Goal: Check status: Check status

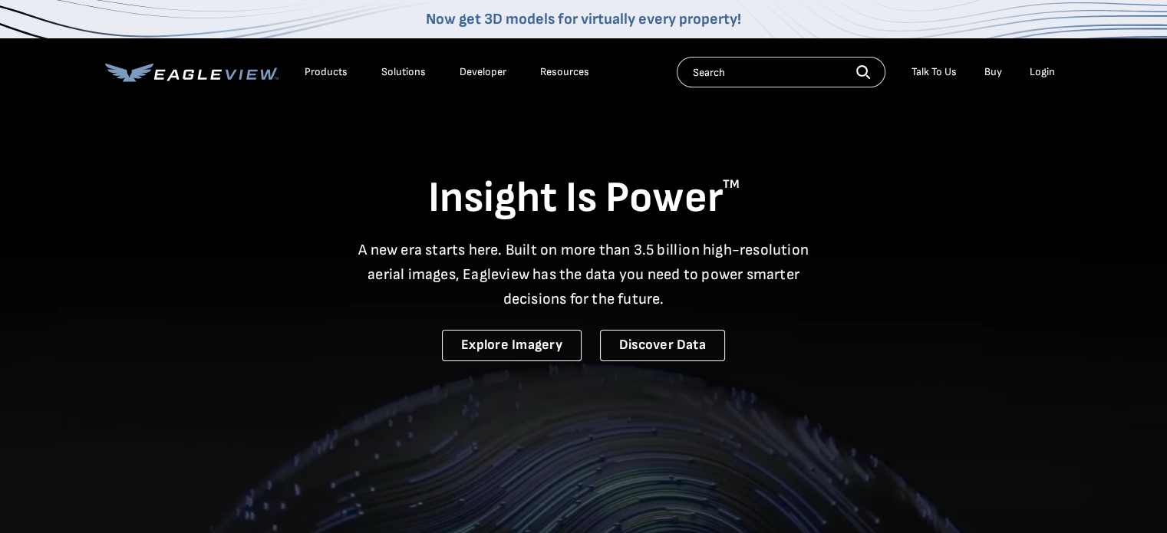
click at [1049, 72] on div "Login" at bounding box center [1042, 72] width 25 height 14
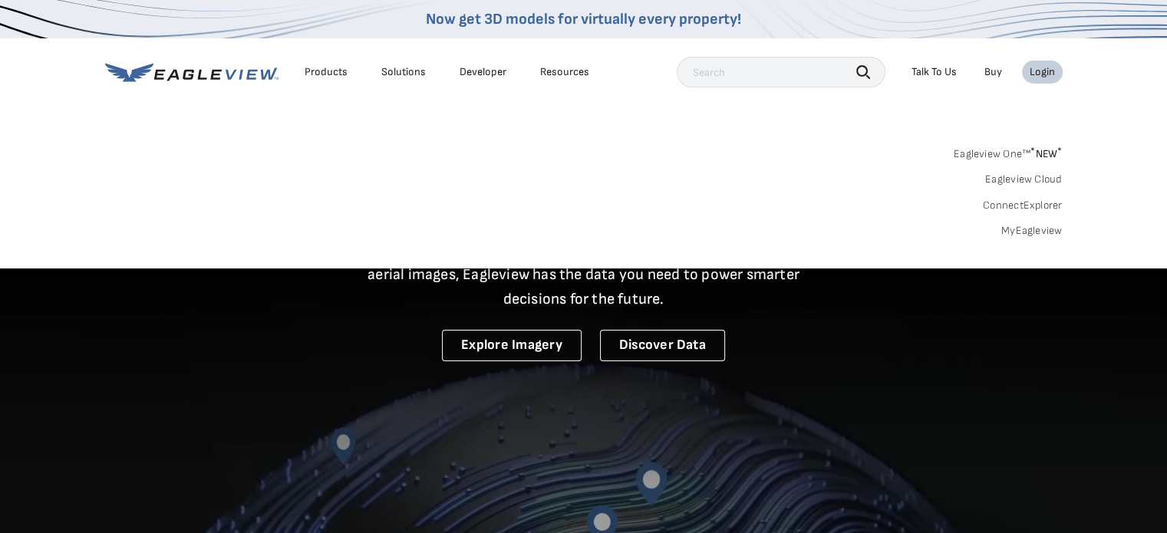
click at [1041, 230] on link "MyEagleview" at bounding box center [1031, 231] width 61 height 14
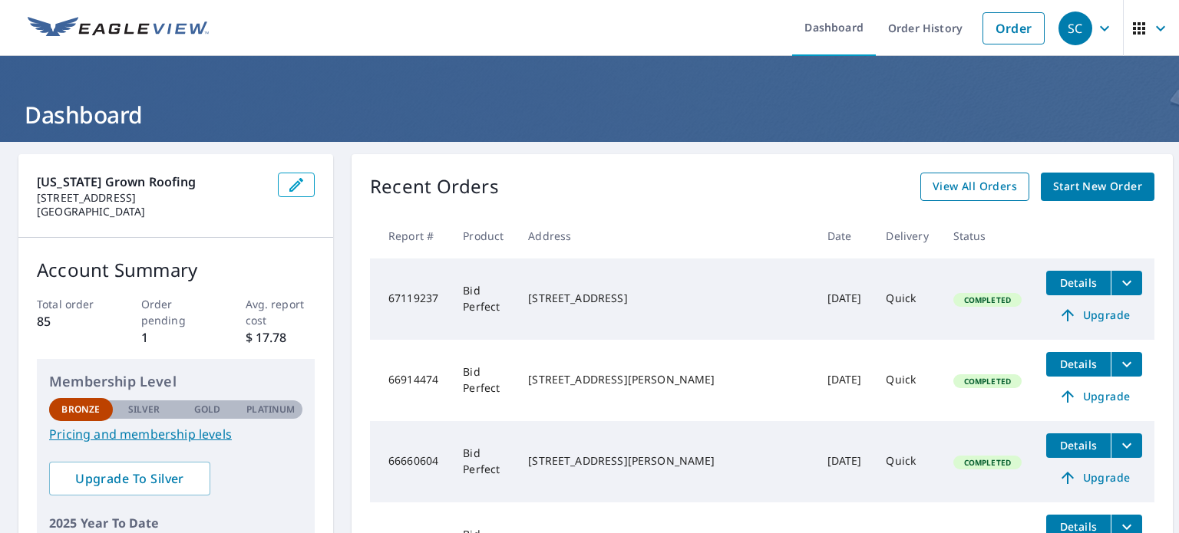
click at [964, 186] on span "View All Orders" at bounding box center [974, 186] width 84 height 19
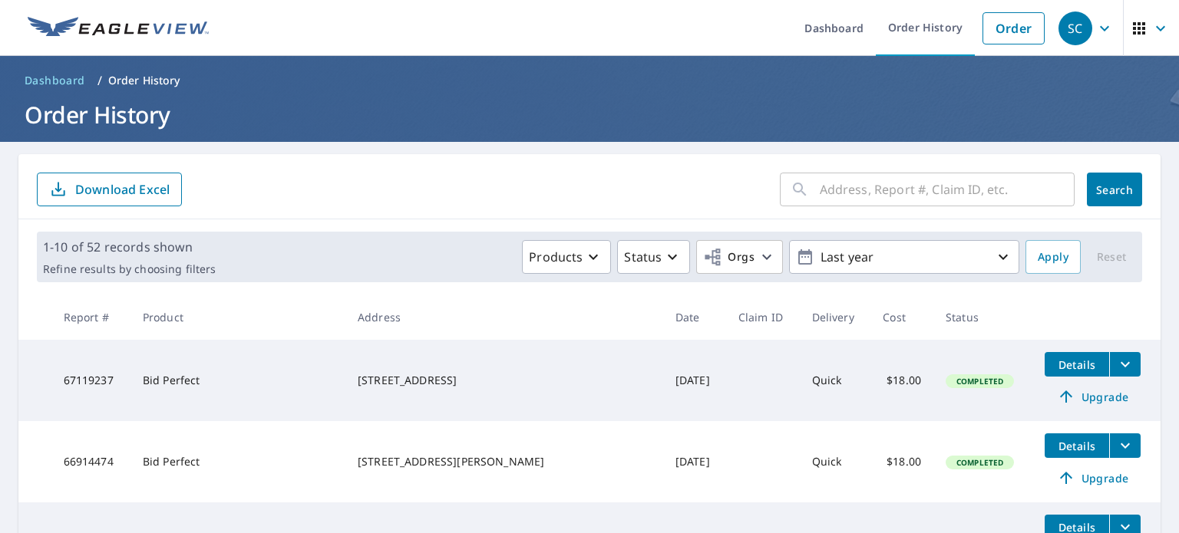
click at [882, 188] on input "text" at bounding box center [947, 189] width 255 height 43
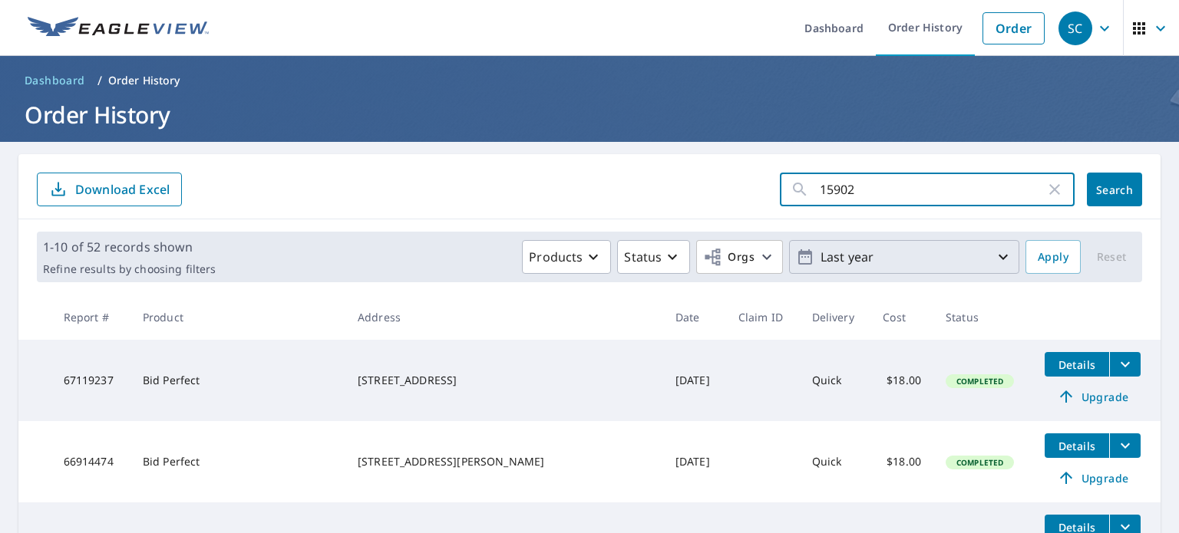
type input "15902"
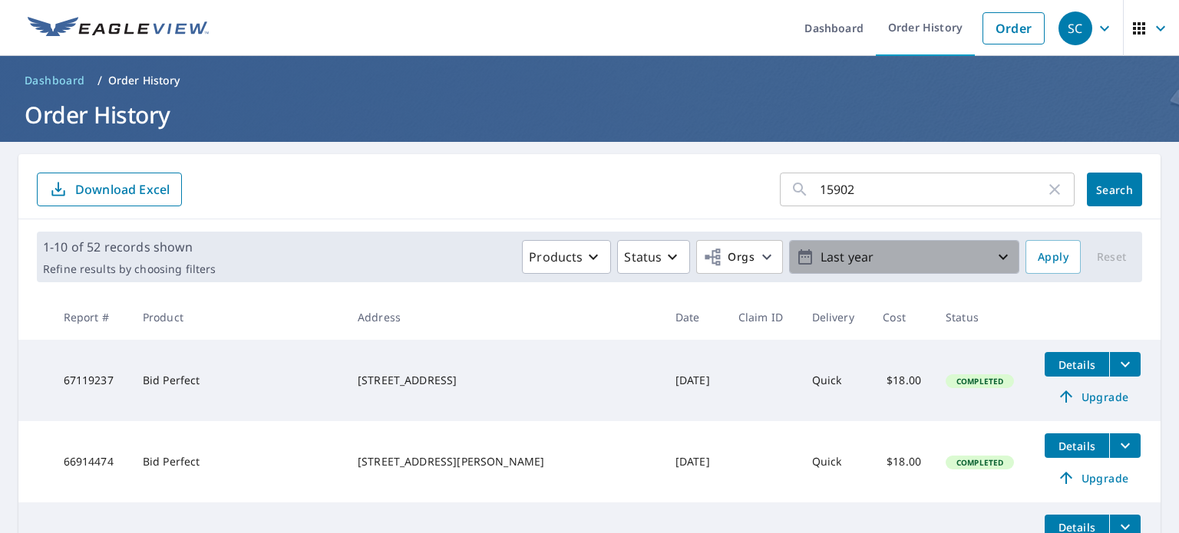
click at [994, 257] on icon "button" at bounding box center [1003, 257] width 18 height 18
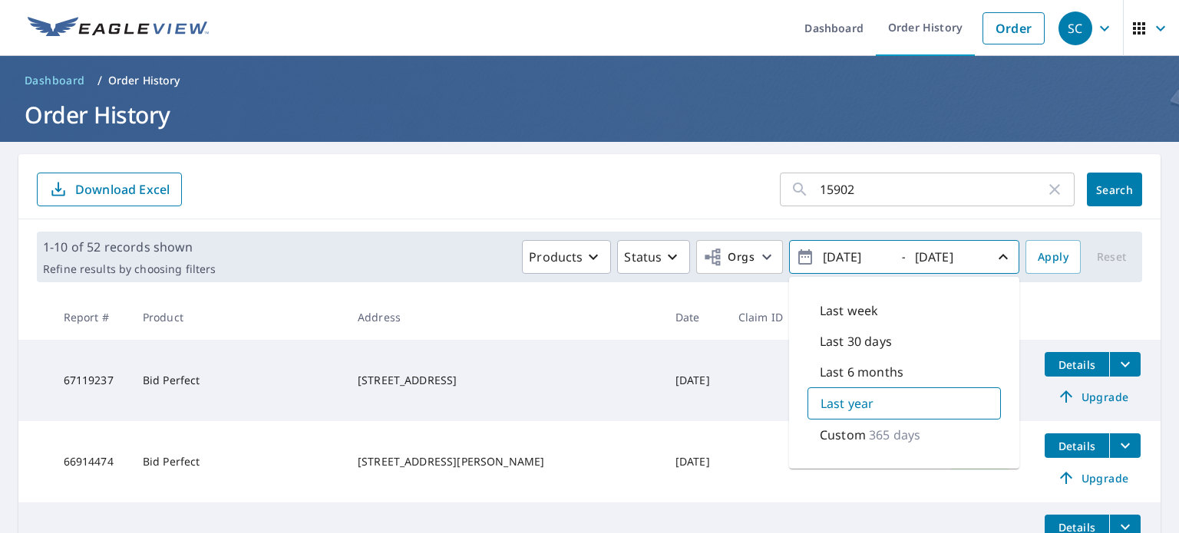
click at [866, 187] on input "15902" at bounding box center [933, 189] width 226 height 43
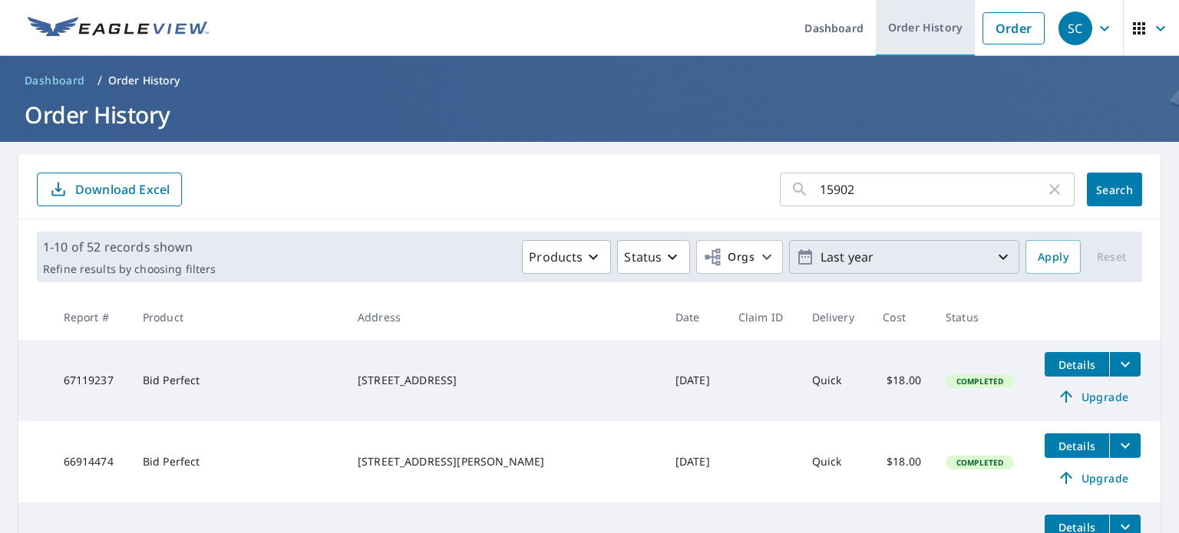
click at [921, 31] on link "Order History" at bounding box center [925, 28] width 99 height 56
click at [924, 9] on link "Order History" at bounding box center [925, 28] width 99 height 56
click at [919, 25] on link "Order History" at bounding box center [925, 28] width 99 height 56
click at [1133, 33] on icon "button" at bounding box center [1139, 28] width 12 height 12
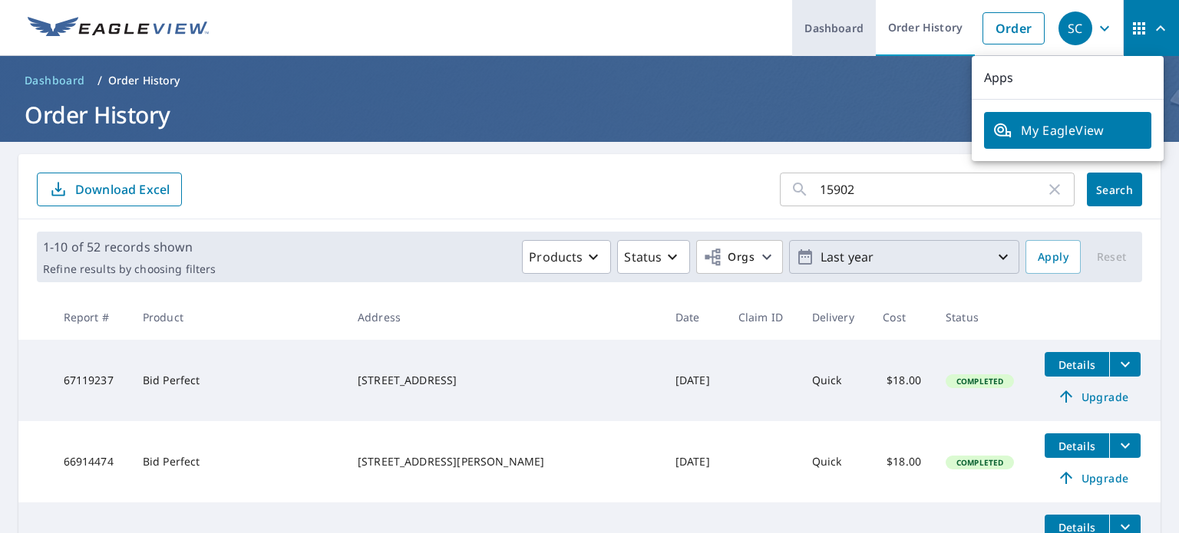
click at [828, 27] on link "Dashboard" at bounding box center [834, 28] width 84 height 56
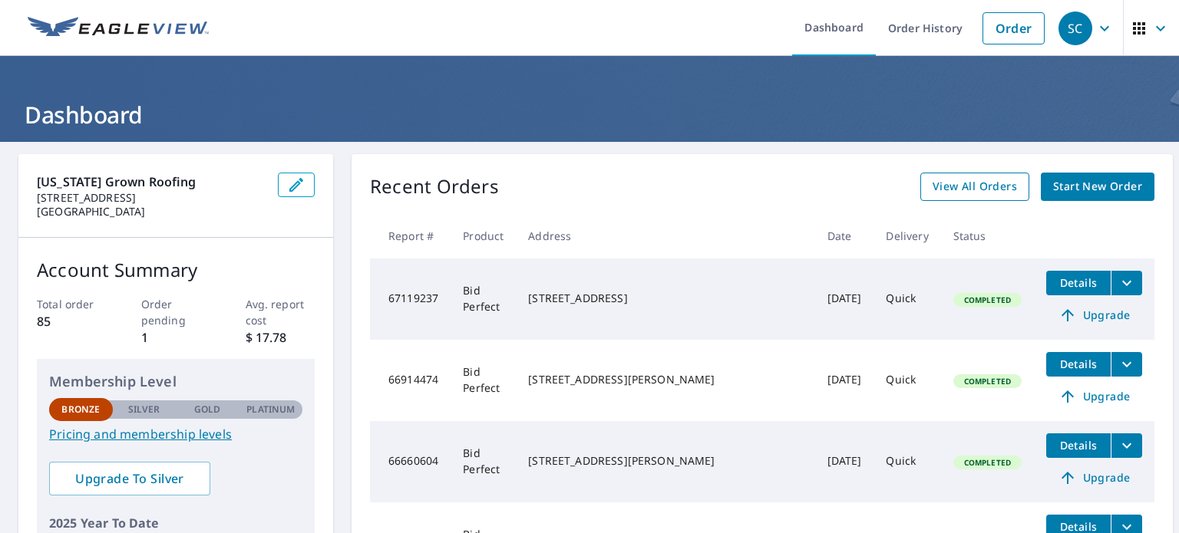
click at [947, 187] on span "View All Orders" at bounding box center [974, 186] width 84 height 19
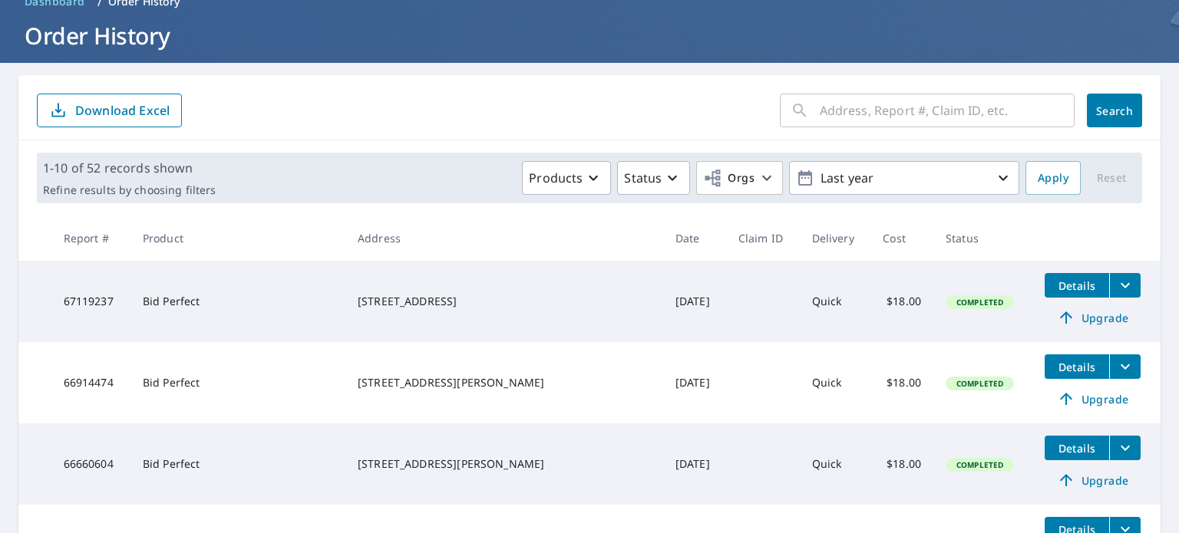
scroll to position [77, 0]
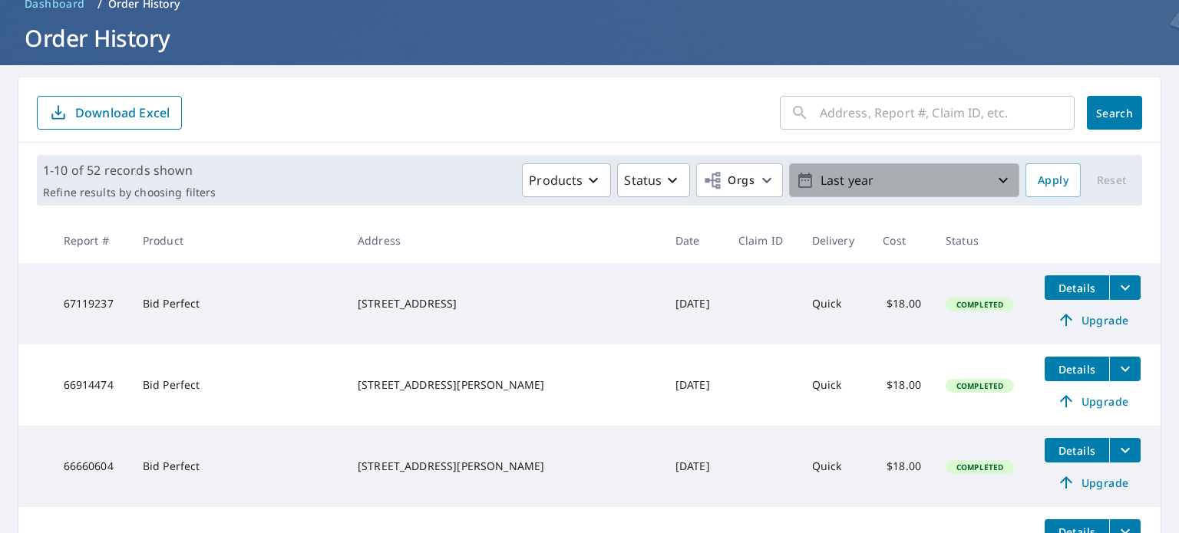
click at [996, 174] on icon "button" at bounding box center [1003, 180] width 18 height 18
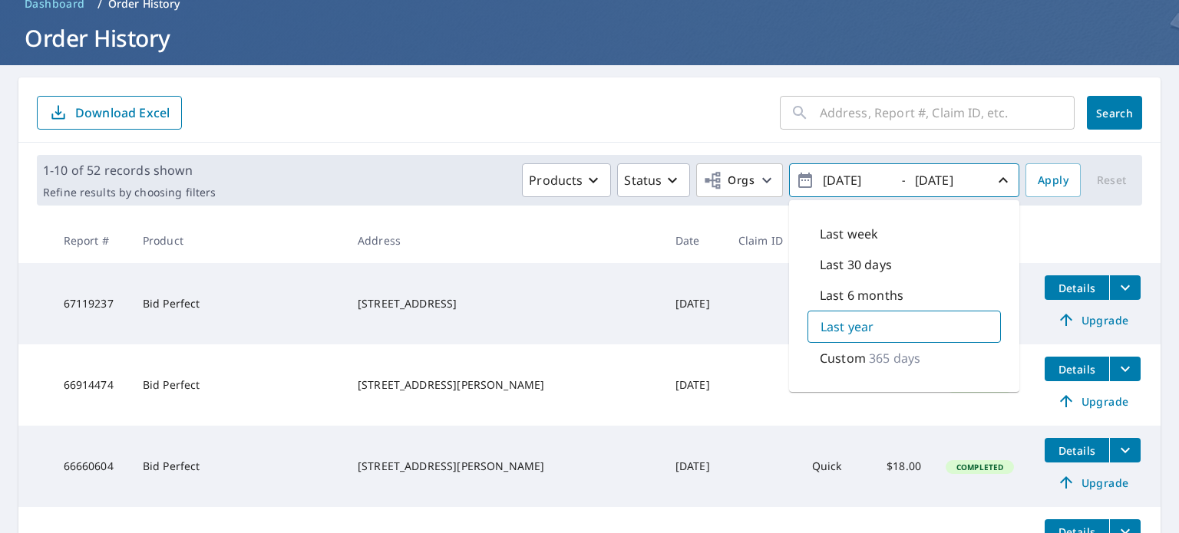
click at [859, 292] on p "Last 6 months" at bounding box center [862, 295] width 84 height 18
type input "2025/03/07"
click at [864, 297] on p "Last 6 months" at bounding box center [862, 296] width 84 height 18
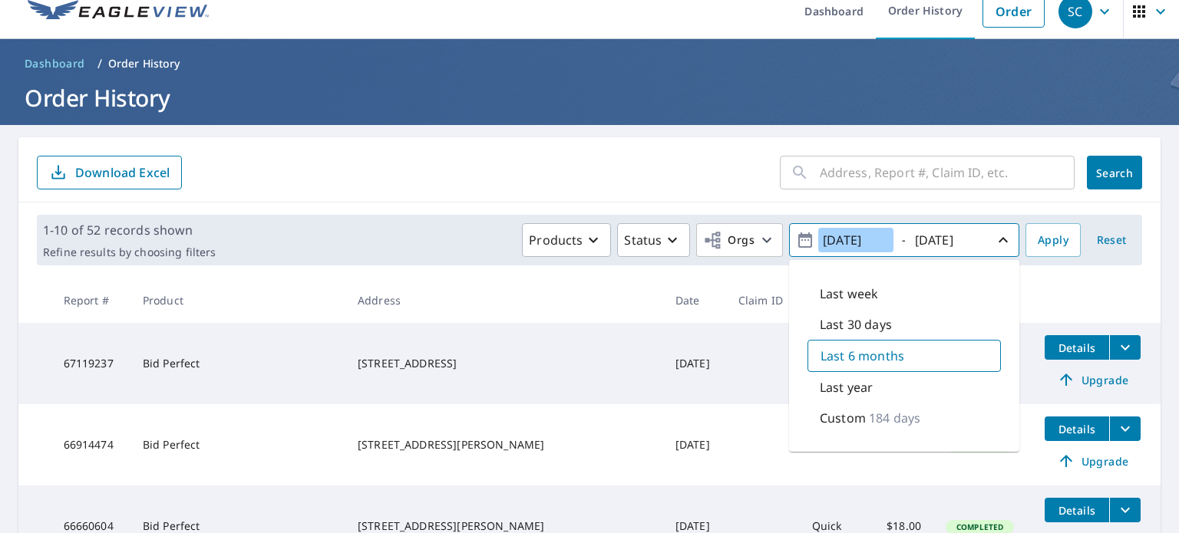
scroll to position [15, 0]
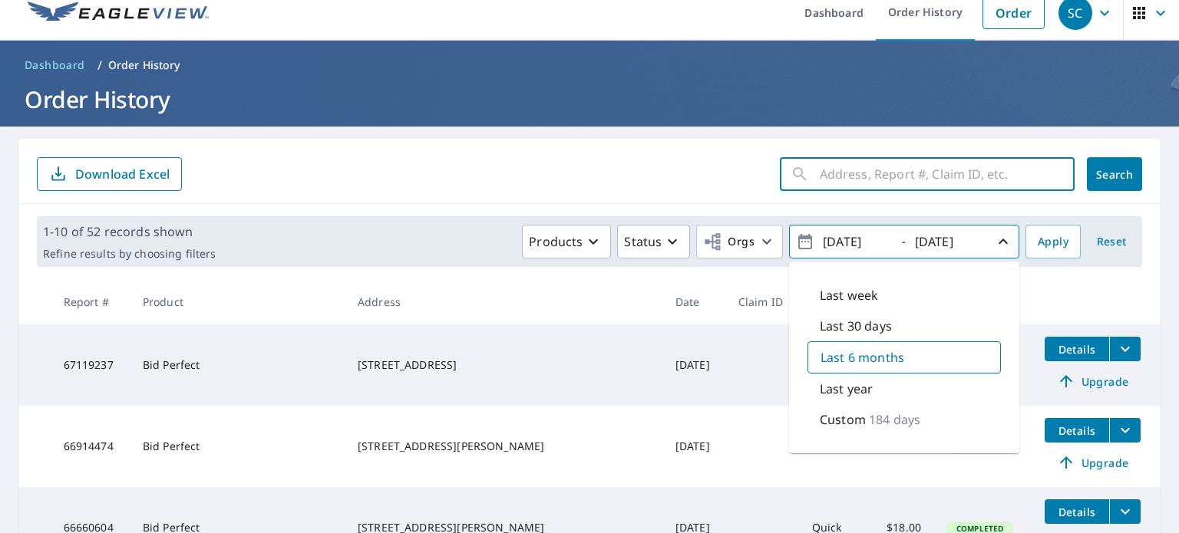
click at [982, 158] on input "text" at bounding box center [947, 174] width 255 height 43
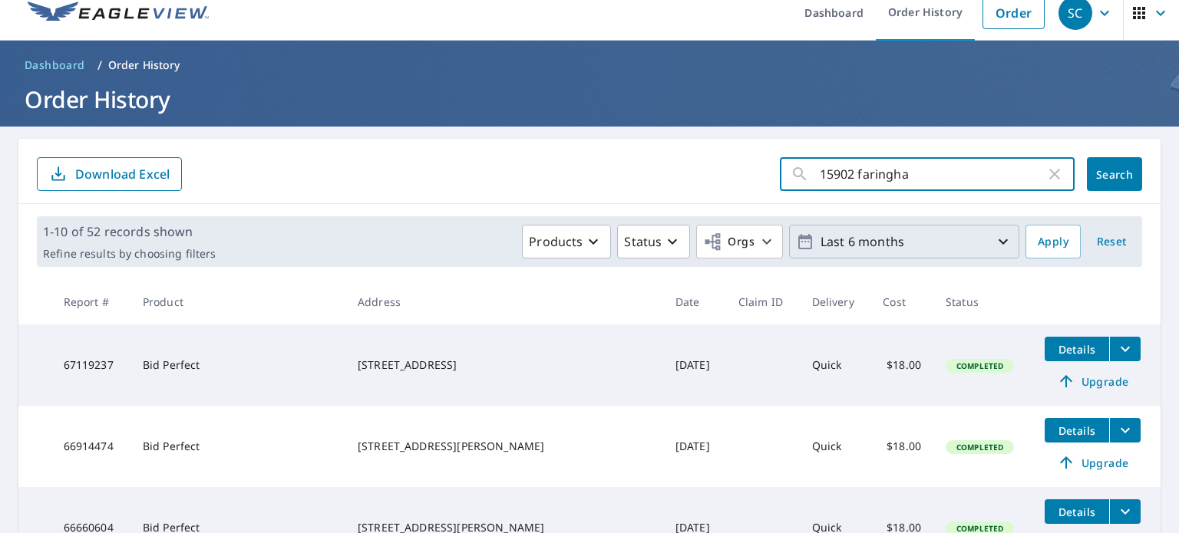
type input "15902 faringham"
click button "Search" at bounding box center [1114, 174] width 55 height 34
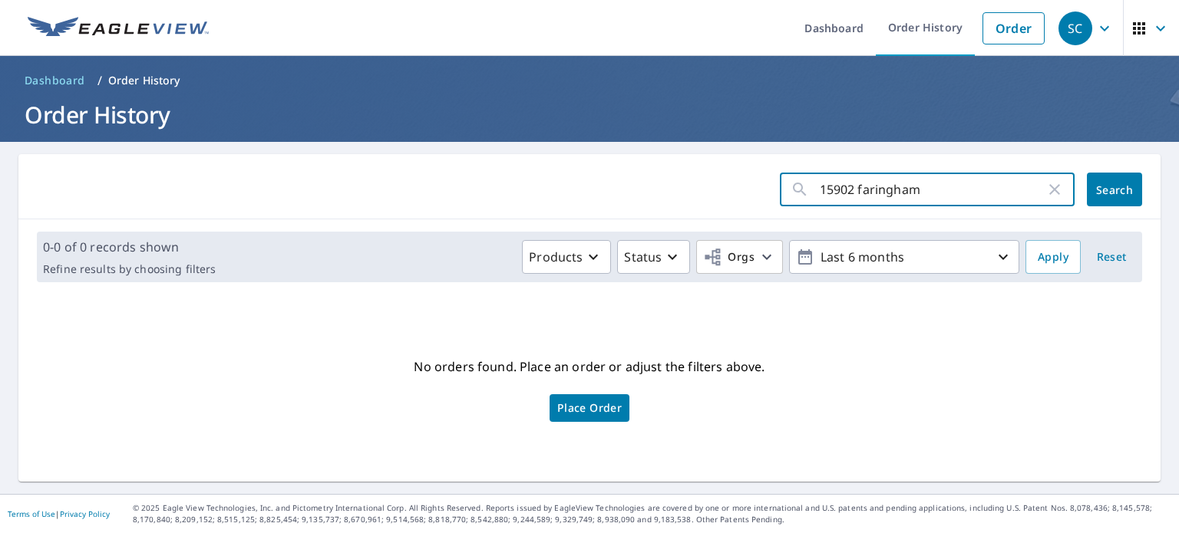
click at [933, 183] on input "15902 faringham" at bounding box center [933, 189] width 226 height 43
type input "15902 farringham dr tampa"
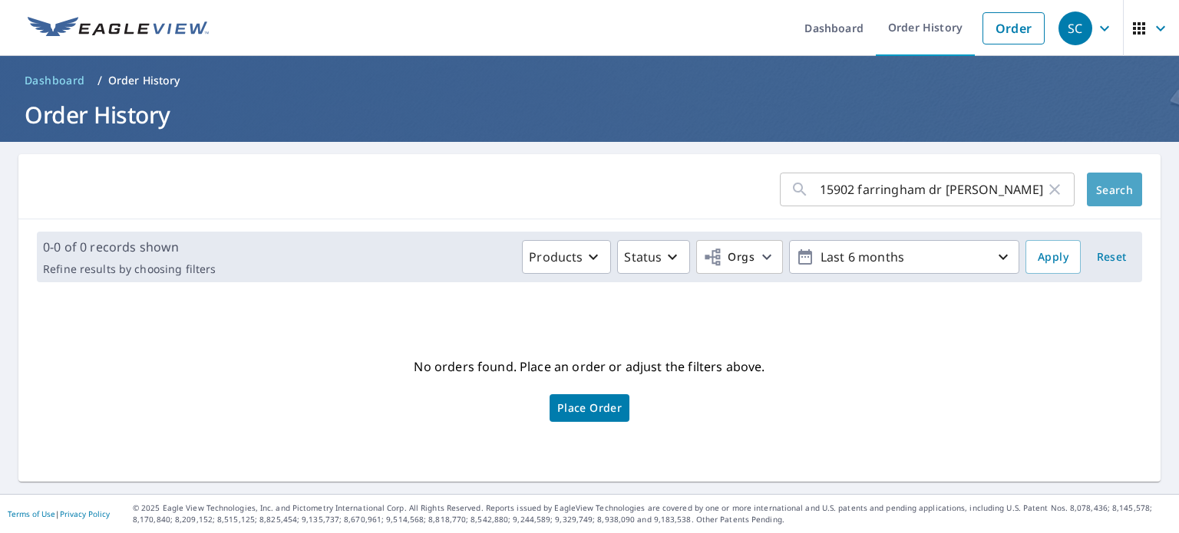
click at [1111, 184] on span "Search" at bounding box center [1114, 190] width 31 height 15
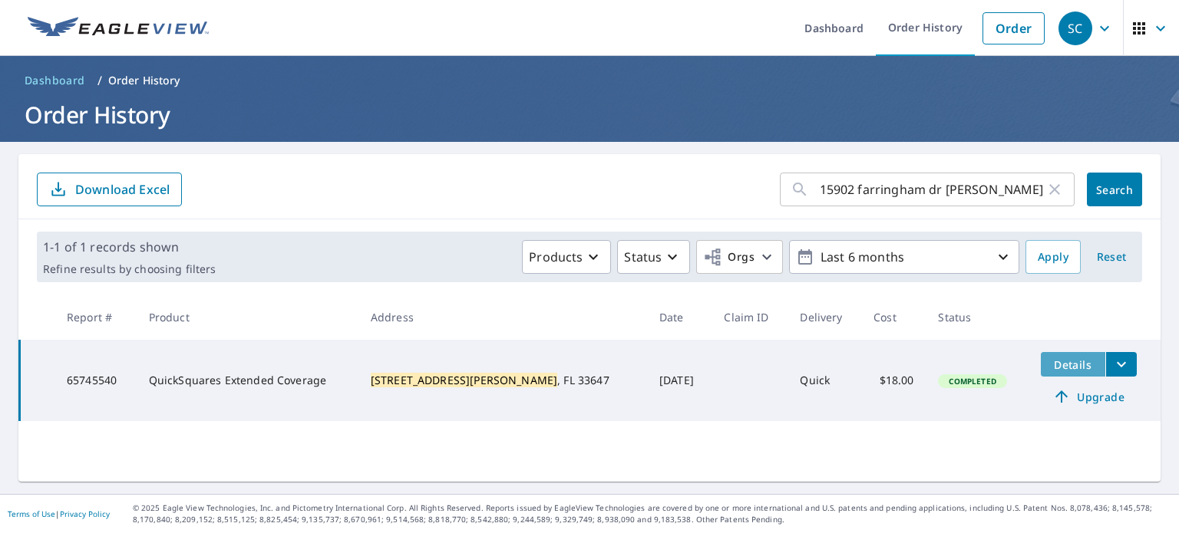
click at [1057, 362] on span "Details" at bounding box center [1073, 365] width 46 height 15
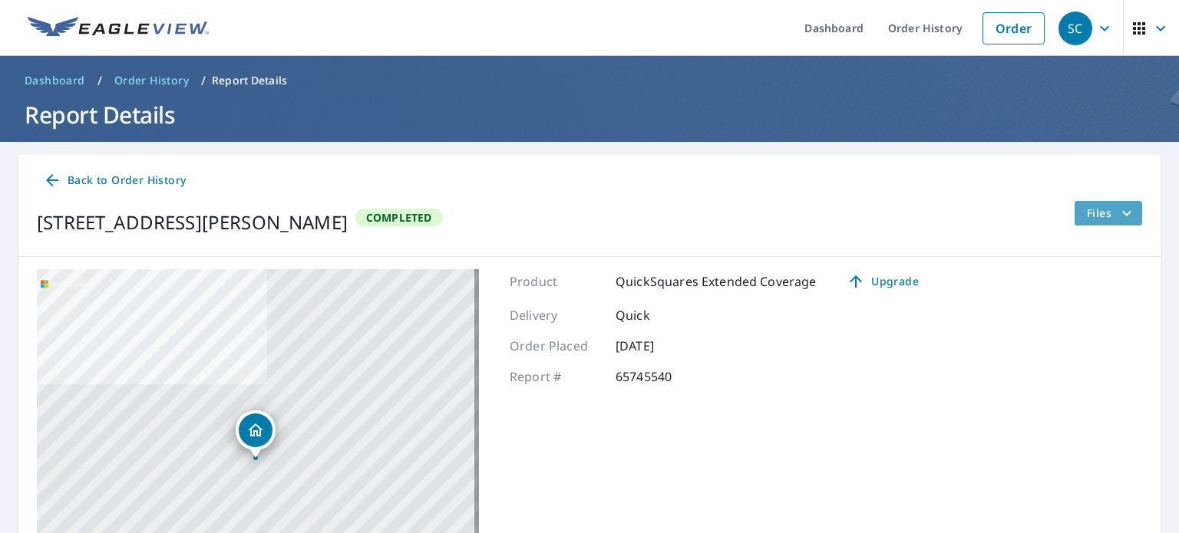
click at [1117, 206] on icon "filesDropdownBtn-65745540" at bounding box center [1126, 213] width 18 height 18
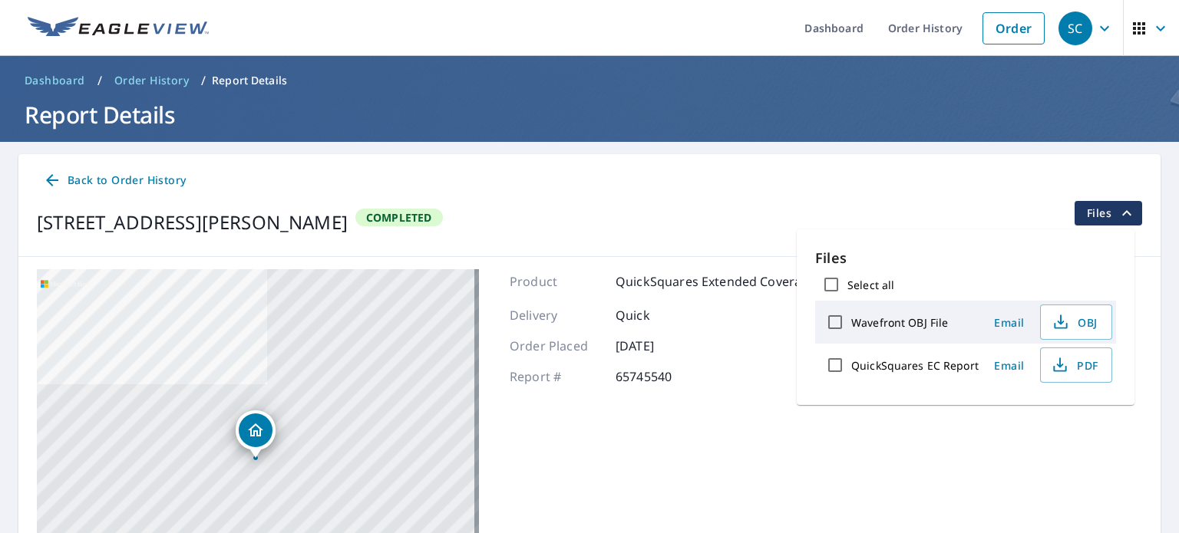
click at [843, 361] on input "QuickSquares EC Report" at bounding box center [835, 365] width 32 height 32
checkbox input "true"
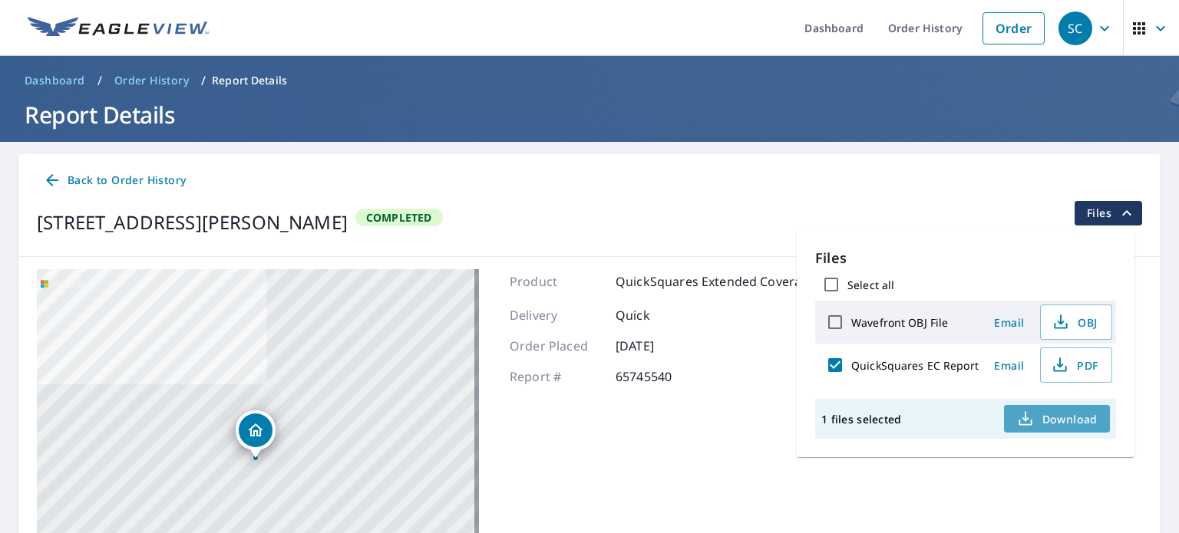
click at [1070, 421] on span "Download" at bounding box center [1056, 419] width 81 height 18
